Goal: Register for event/course

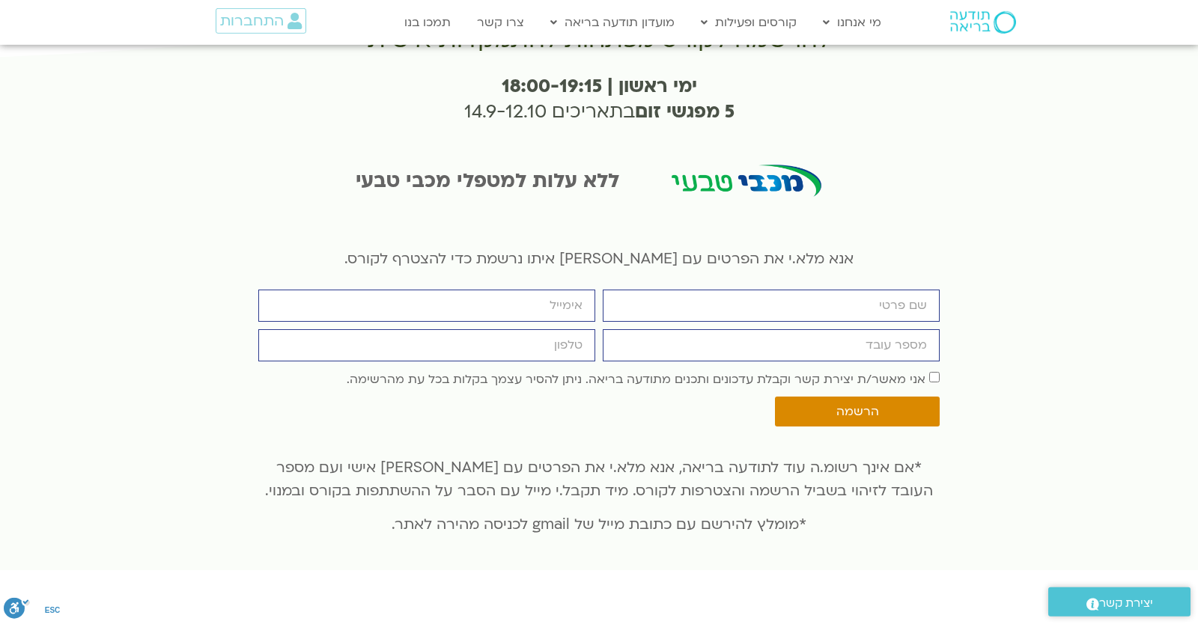
scroll to position [3208, 0]
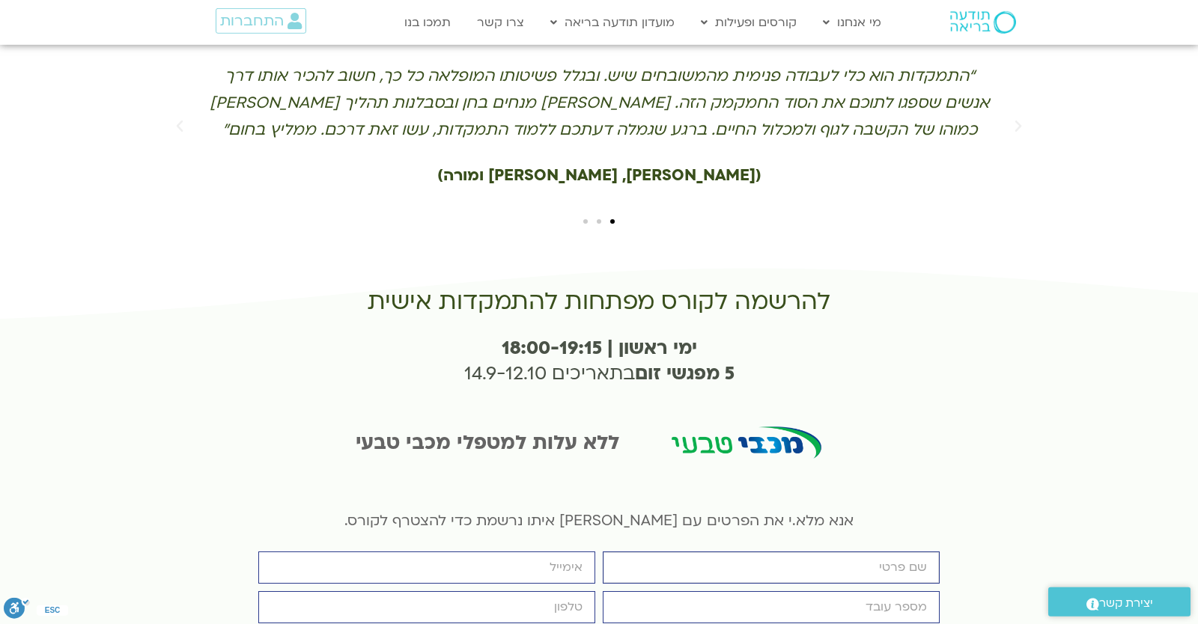
click at [626, 552] on input "firstname" at bounding box center [771, 568] width 337 height 32
click at [659, 591] on input "מספר עובד" at bounding box center [771, 607] width 337 height 32
click at [698, 591] on input "888888888888" at bounding box center [771, 607] width 337 height 32
click at [701, 591] on input "888888888888" at bounding box center [771, 607] width 337 height 32
type input "888888888888"
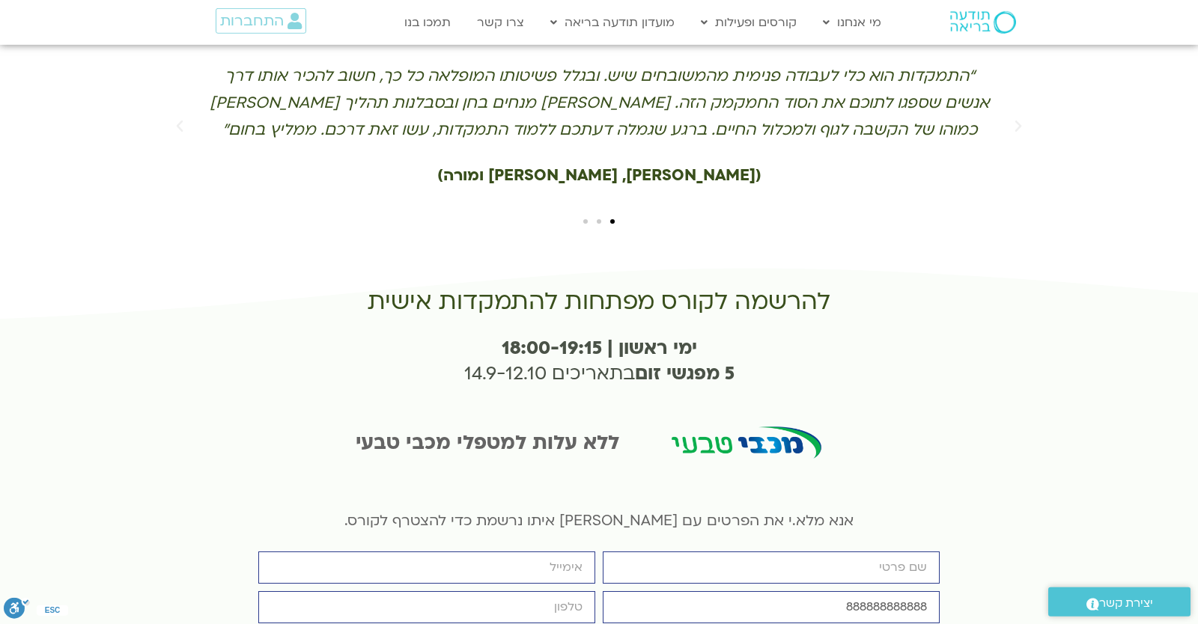
click at [701, 552] on div "firstname email מספר עובד 888888888888 cellphone אישור דיוור אני מאשר/ת יצירת ק…" at bounding box center [598, 624] width 689 height 144
click at [712, 552] on input "firstname" at bounding box center [771, 568] width 337 height 32
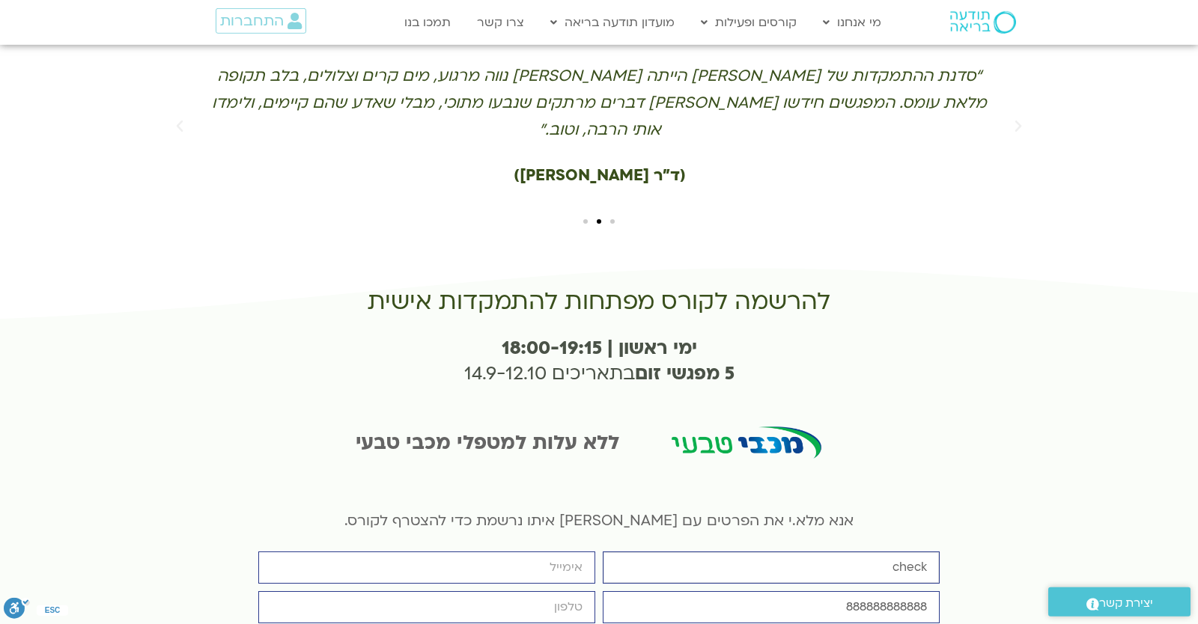
type input "check"
click at [567, 552] on input "email" at bounding box center [426, 568] width 337 height 32
type input "yonatanrf3@gmail.com"
click at [534, 591] on input "cellphone" at bounding box center [426, 607] width 337 height 32
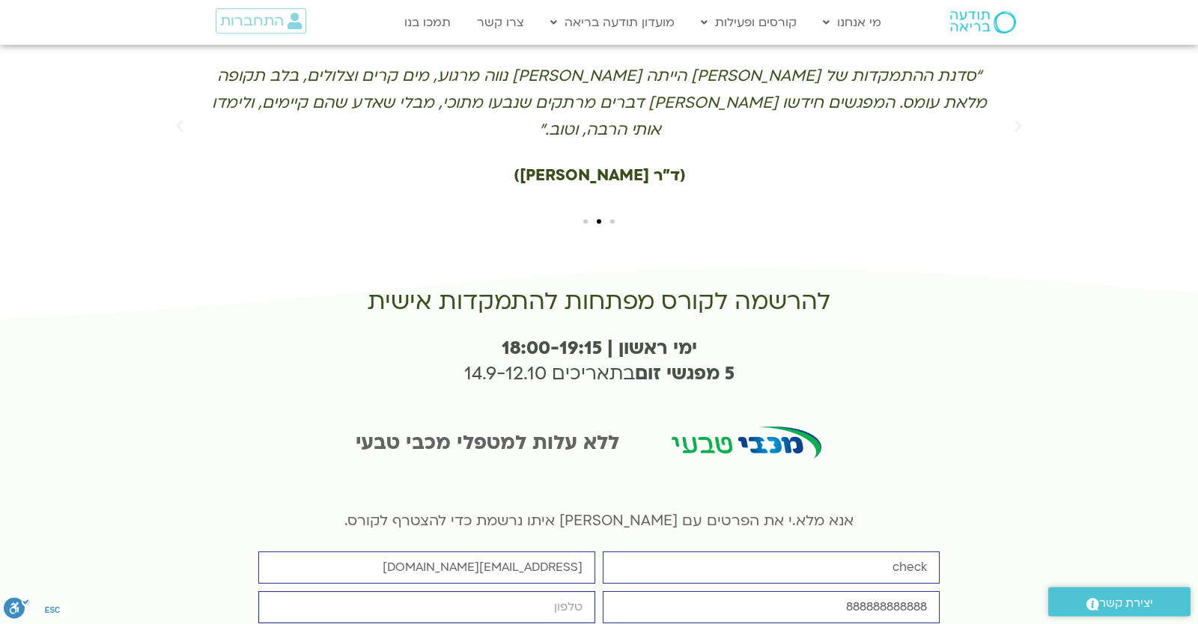
click at [534, 591] on input "cellphone" at bounding box center [426, 607] width 337 height 32
type input "0546099041"
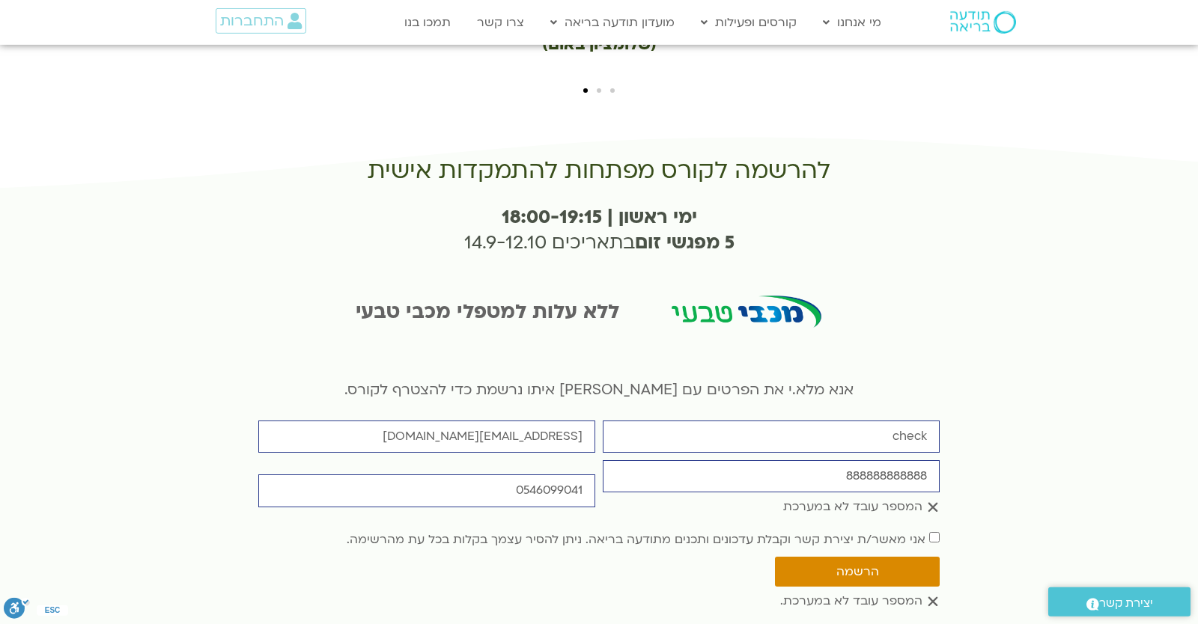
scroll to position [3077, 0]
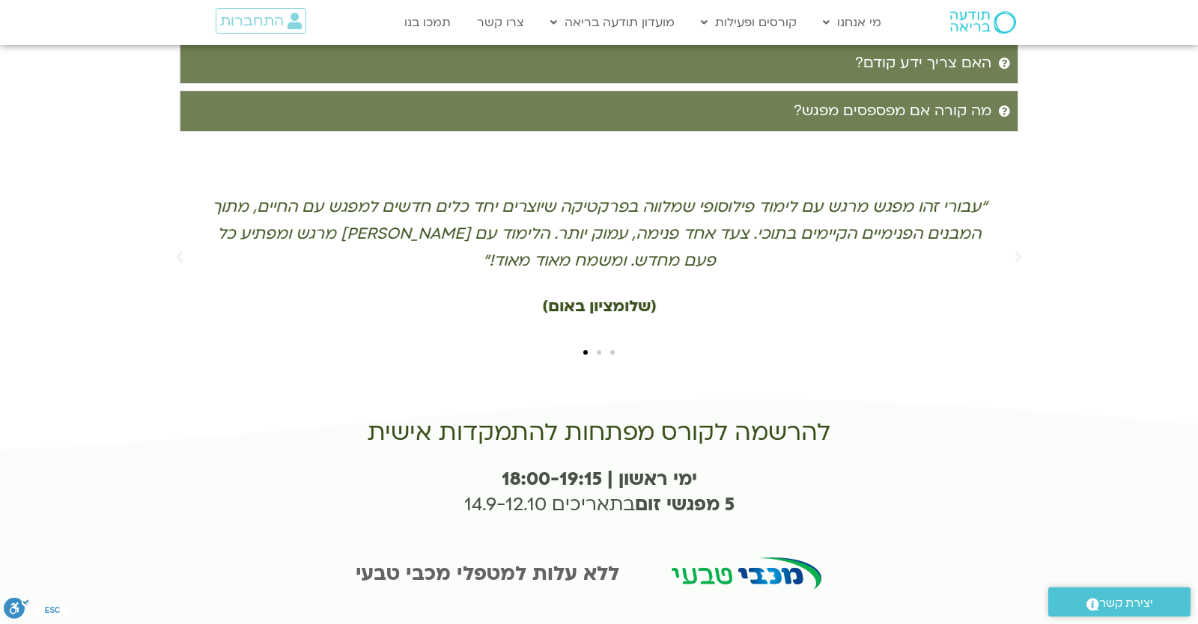
scroll to position [3077, 0]
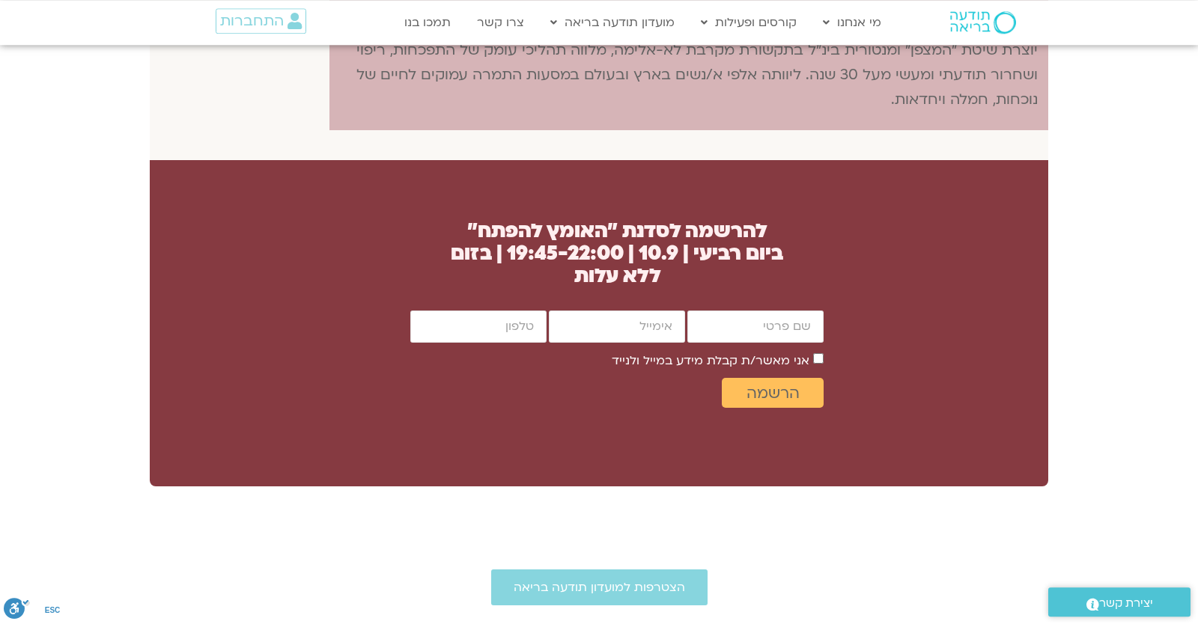
scroll to position [1234, 0]
click at [714, 343] on input "firstname" at bounding box center [755, 327] width 136 height 32
click at [763, 339] on input "firstname" at bounding box center [755, 327] width 136 height 32
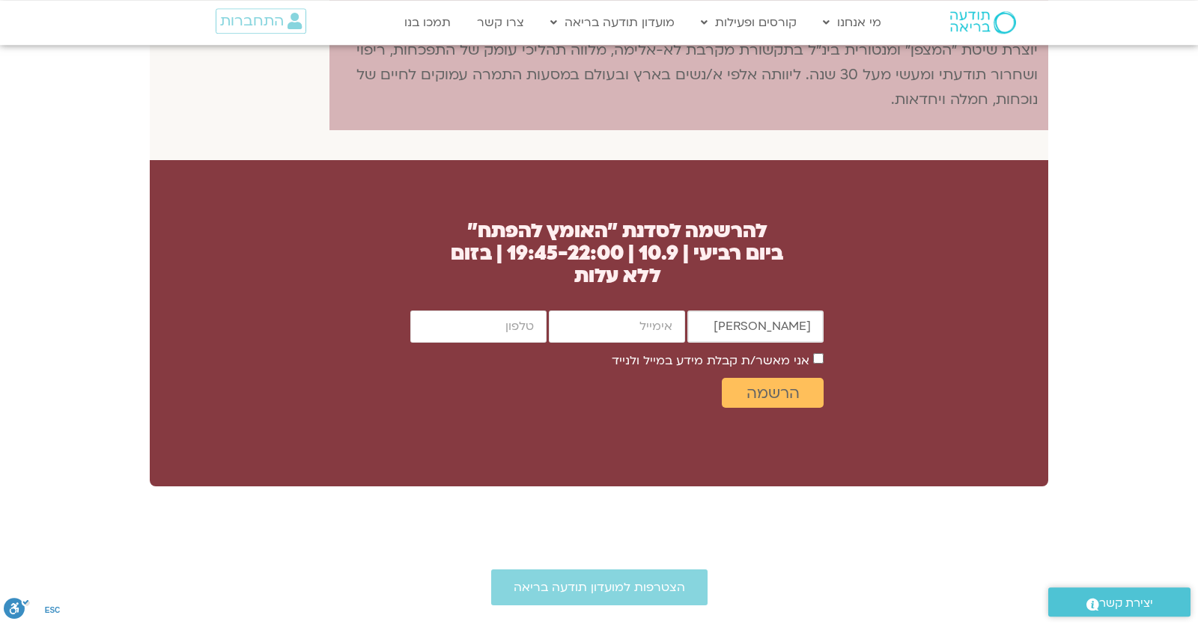
type input "[PERSON_NAME]"
click at [659, 341] on input "email" at bounding box center [617, 327] width 136 height 32
type input "[EMAIL_ADDRESS][DOMAIN_NAME]"
click at [500, 343] on input "cellphone" at bounding box center [478, 327] width 136 height 32
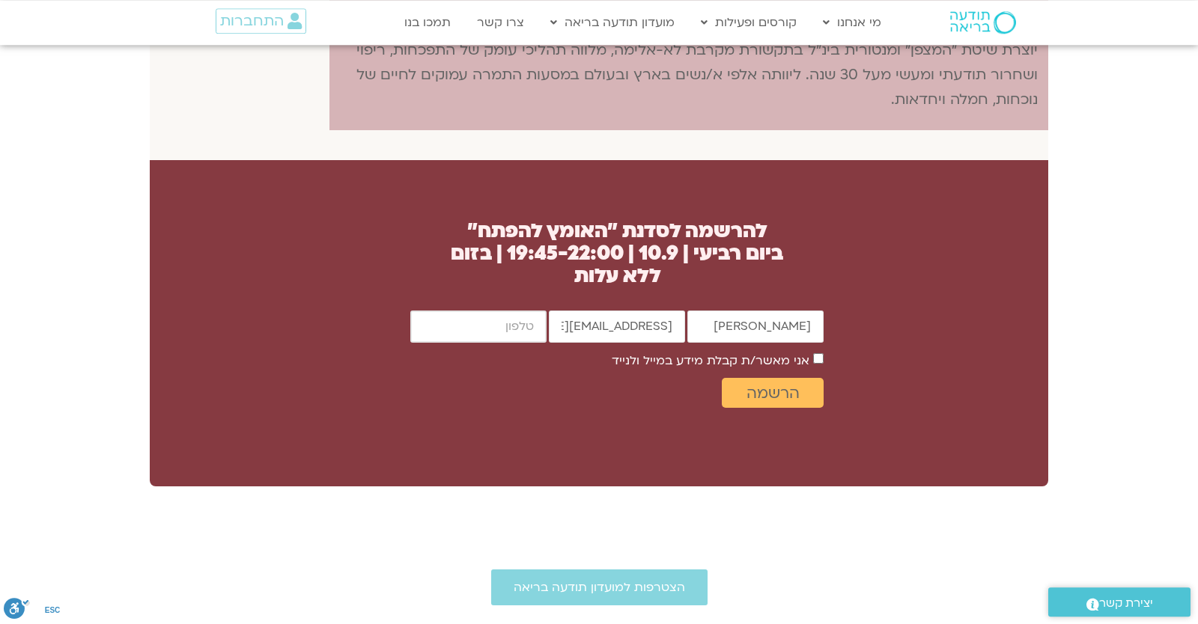
click at [500, 343] on input "cellphone" at bounding box center [478, 327] width 136 height 32
type input "0546099041"
click at [674, 369] on label "אני מאשר/ת קבלת מידע במייל ולנייד" at bounding box center [711, 361] width 198 height 16
click at [790, 369] on label "אני מאשר/ת קבלת מידע במייל ולנייד" at bounding box center [711, 361] width 198 height 16
click at [800, 402] on span "הרשמה" at bounding box center [773, 393] width 66 height 17
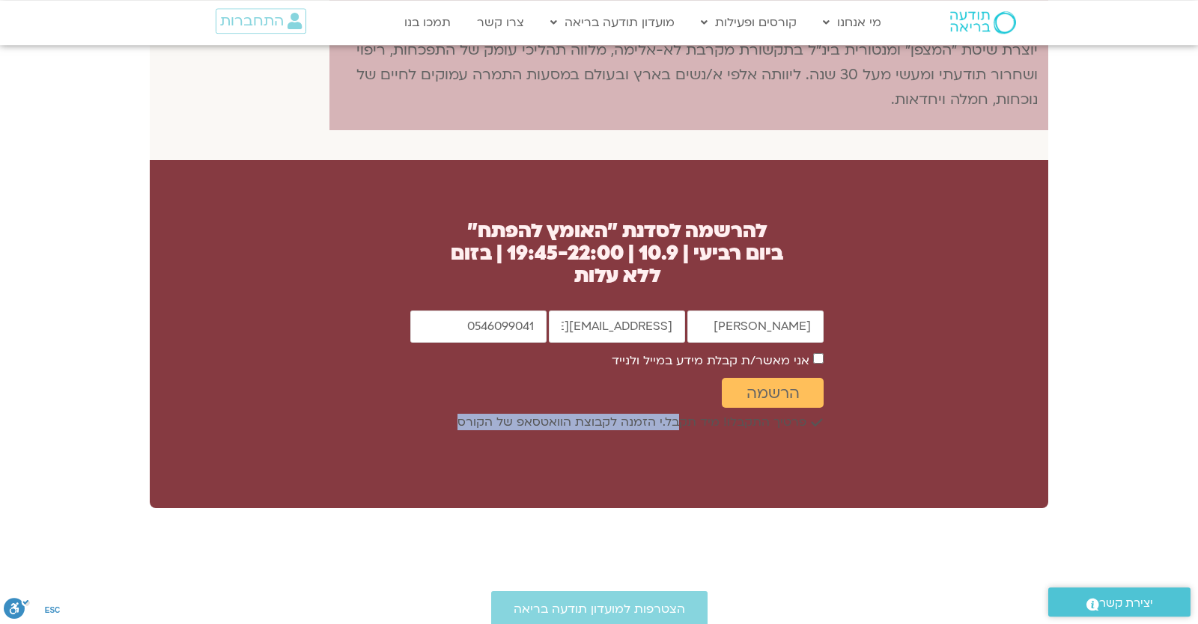
drag, startPoint x: 680, startPoint y: 439, endPoint x: 424, endPoint y: 440, distance: 256.0
click at [425, 430] on div "פרטיך התקבלו! מיד תקבל.י הזמנה לקבוצת הוואטסאפ של הקורס" at bounding box center [616, 422] width 413 height 14
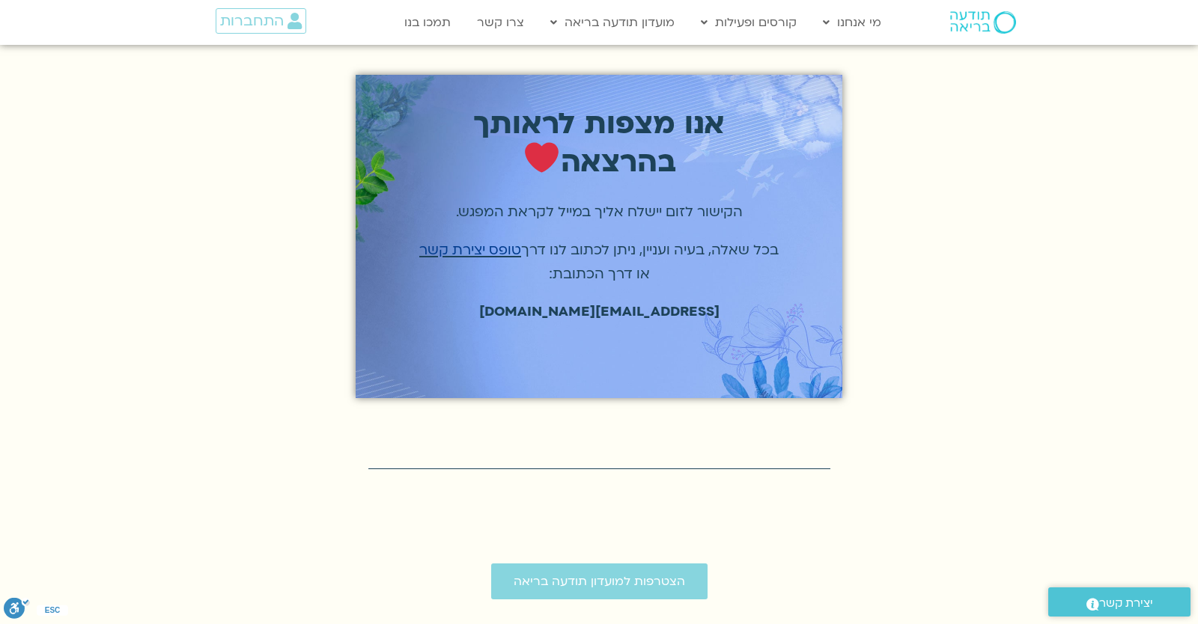
click at [874, 271] on section "[show_order_total_in_thankyou_page] אנו מצפות לראותך בהרצאה הקישור לזום יישלח א…" at bounding box center [599, 251] width 1198 height 353
click at [1040, 347] on section "[show_order_total_in_thankyou_page] אנו מצפות לראותך בהרצאה הקישור לזום יישלח א…" at bounding box center [599, 251] width 1198 height 353
click at [926, 318] on section "[show_order_total_in_thankyou_page] אנו מצפות לראותך בהרצאה הקישור לזום יישלח א…" at bounding box center [599, 251] width 1198 height 353
